Goal: Participate in discussion: Engage in conversation with other users on a specific topic

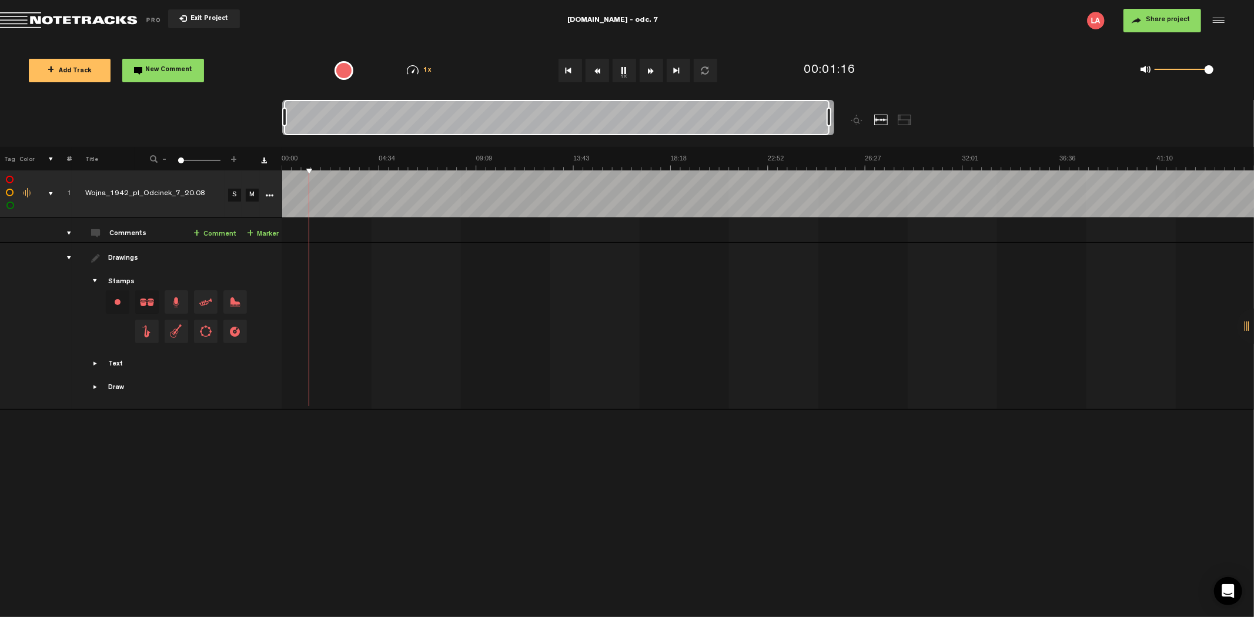
click at [592, 66] on button "Rewind" at bounding box center [597, 71] width 24 height 24
click at [595, 65] on button "Rewind" at bounding box center [597, 71] width 24 height 24
click at [592, 63] on button "Rewind" at bounding box center [597, 71] width 24 height 24
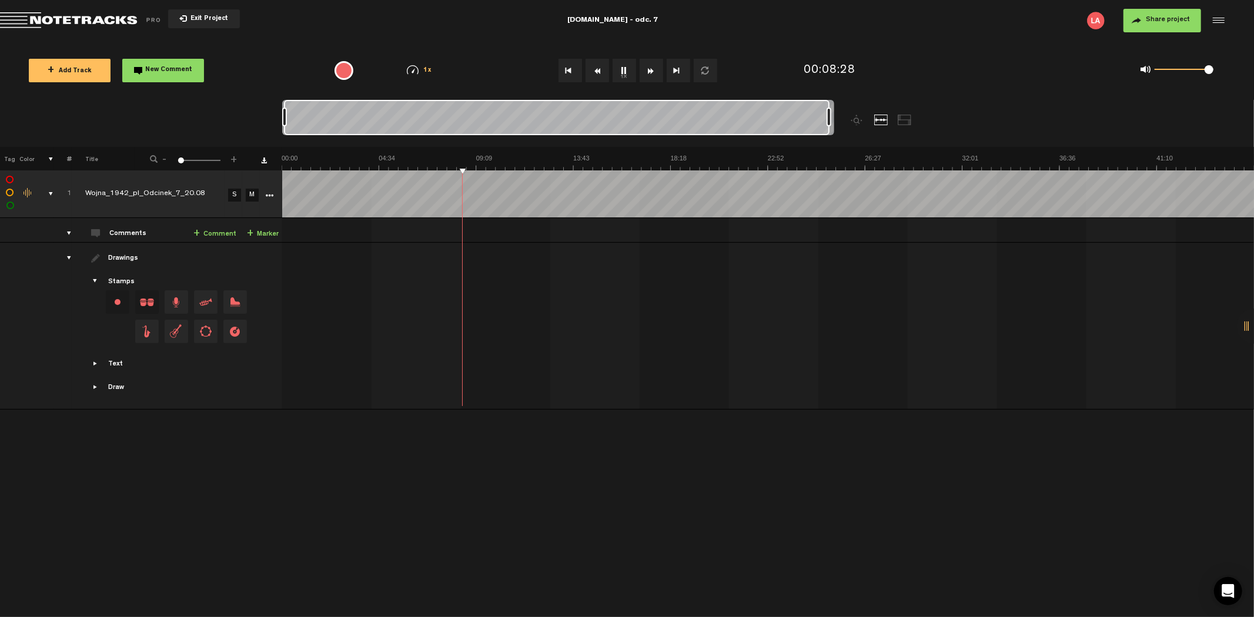
click at [592, 63] on button "Rewind" at bounding box center [597, 71] width 24 height 24
click at [594, 63] on button "Rewind" at bounding box center [597, 71] width 24 height 24
click at [595, 63] on button "Rewind" at bounding box center [597, 71] width 24 height 24
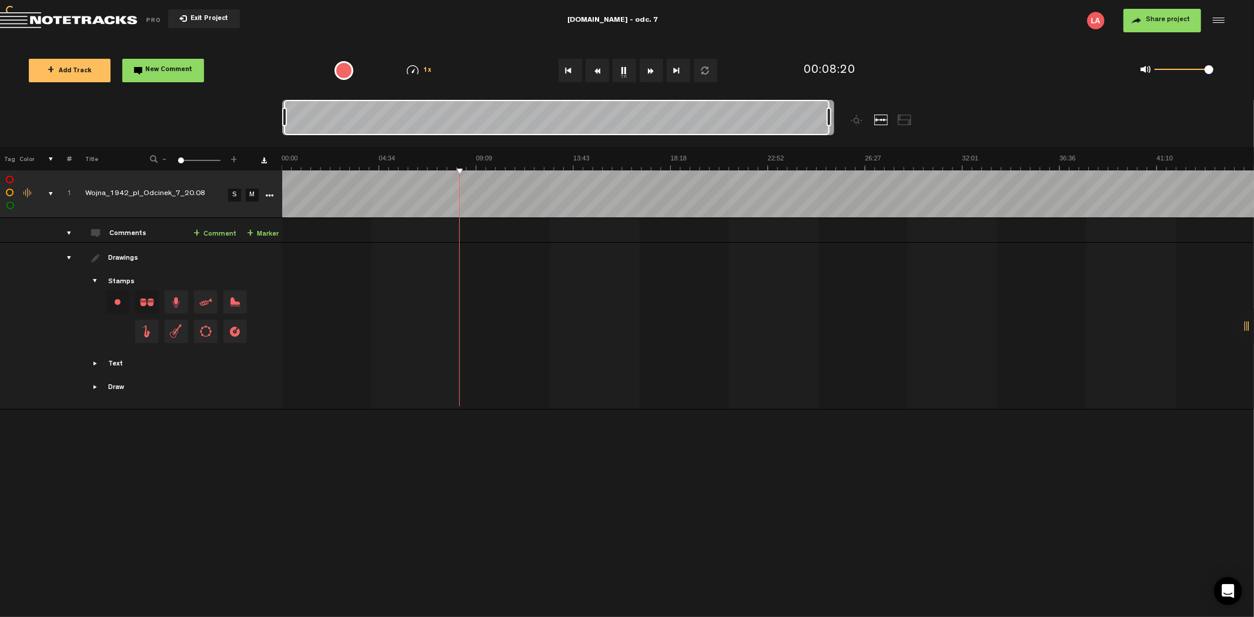
click at [595, 63] on button "Rewind" at bounding box center [597, 71] width 24 height 24
click at [601, 69] on button "Rewind" at bounding box center [597, 71] width 24 height 24
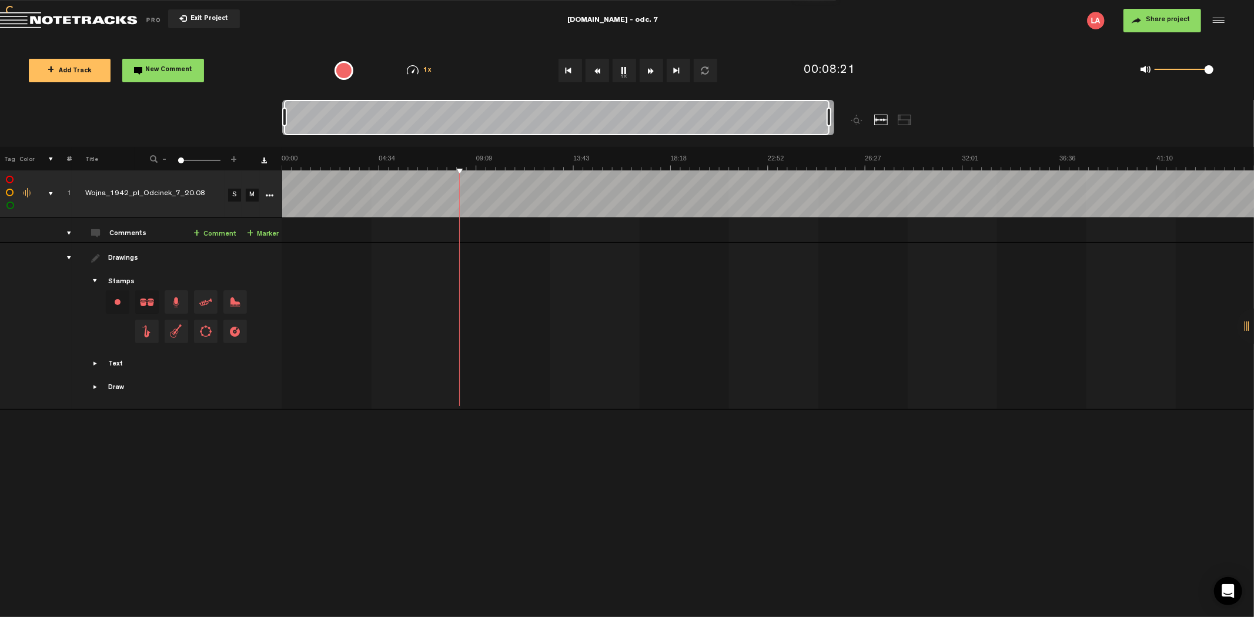
click at [601, 69] on button "Rewind" at bounding box center [597, 71] width 24 height 24
click at [599, 69] on button "Rewind" at bounding box center [597, 71] width 24 height 24
click at [621, 71] on button "1x" at bounding box center [624, 71] width 24 height 24
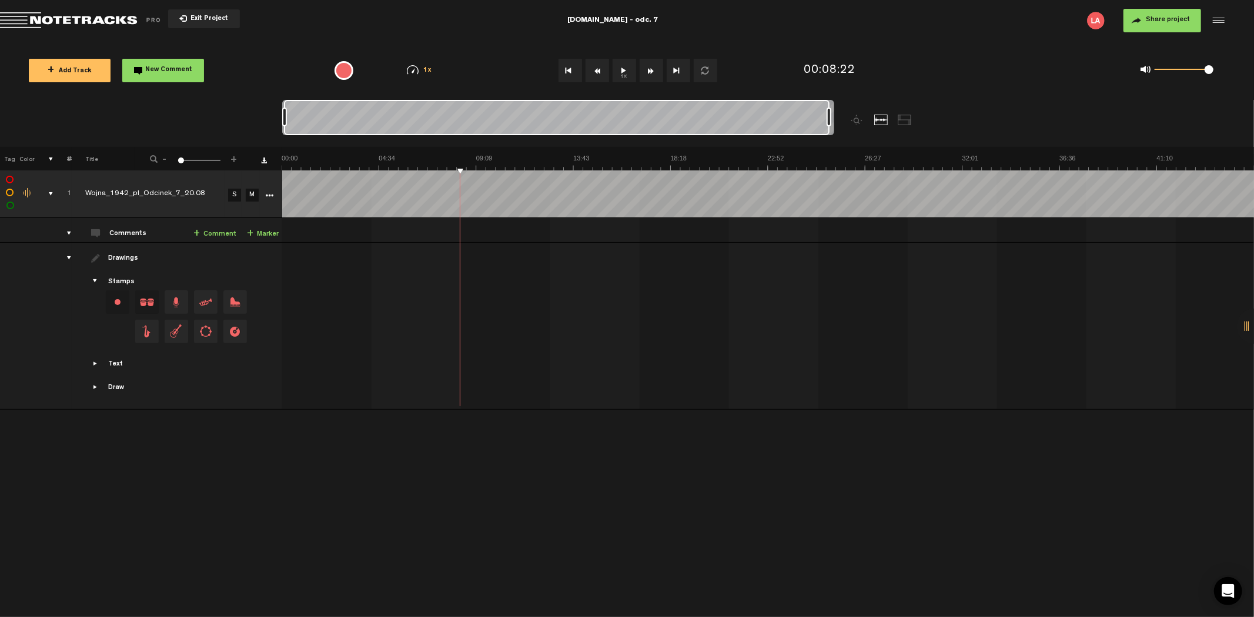
click at [214, 229] on link "+ Comment" at bounding box center [214, 234] width 43 height 14
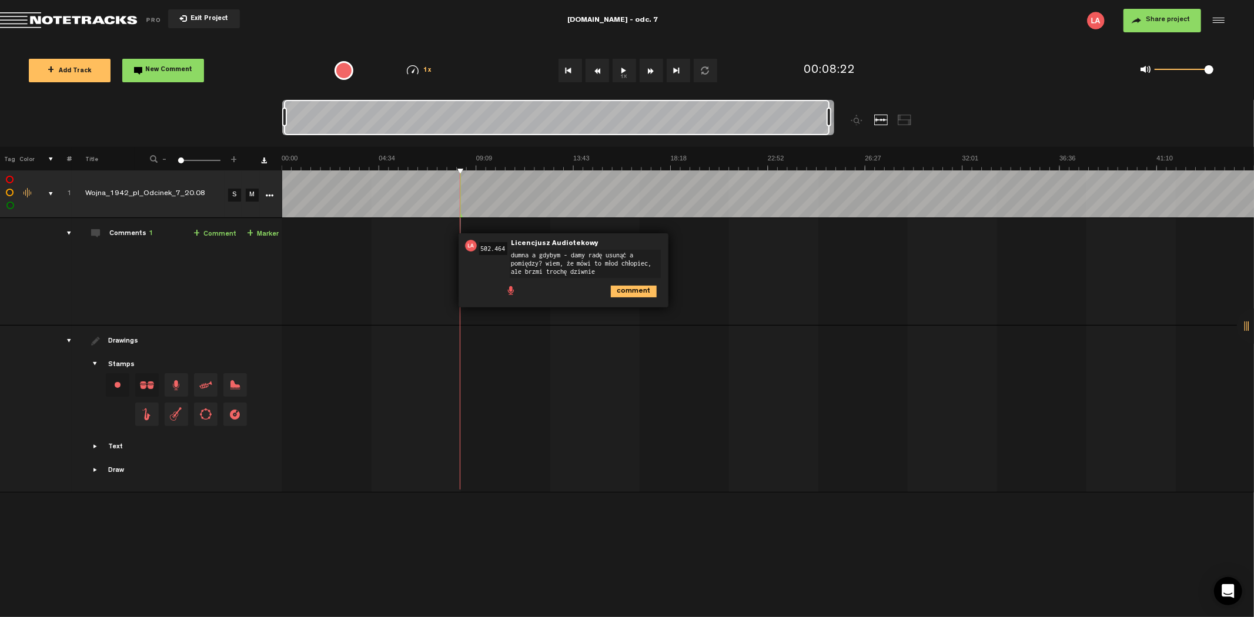
type textarea "dumna a gdybym - damy radę usunąć a pomiędzy? wiem, że mówi to młody chłopiec, …"
click at [615, 69] on button "1x" at bounding box center [624, 71] width 24 height 24
